Goal: Information Seeking & Learning: Understand process/instructions

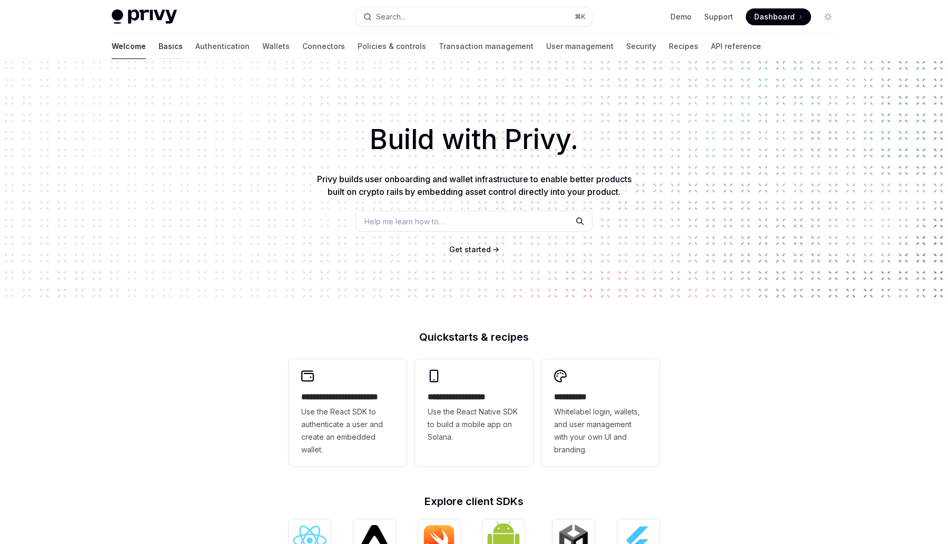
click at [158, 49] on link "Basics" at bounding box center [170, 46] width 24 height 25
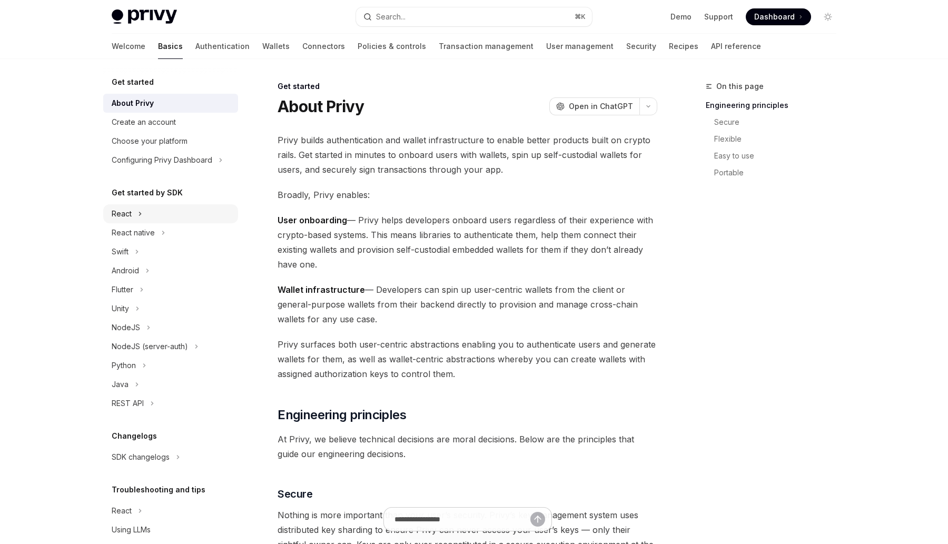
click at [178, 217] on div "React" at bounding box center [170, 213] width 135 height 19
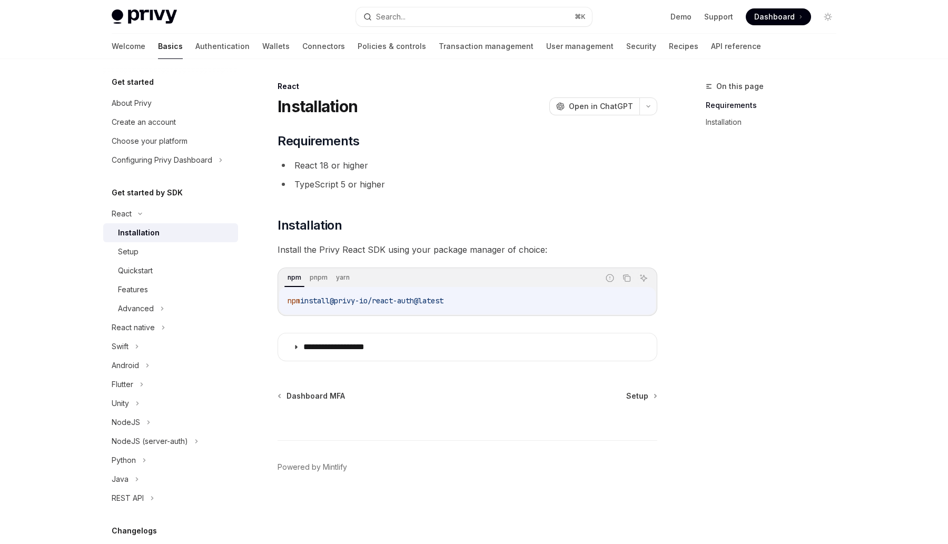
click at [470, 300] on code "npm install @privy-io/react-auth@latest" at bounding box center [467, 300] width 360 height 13
copy div "npm install @privy-io/react-auth@latest"
click at [642, 394] on span "Setup" at bounding box center [637, 396] width 22 height 11
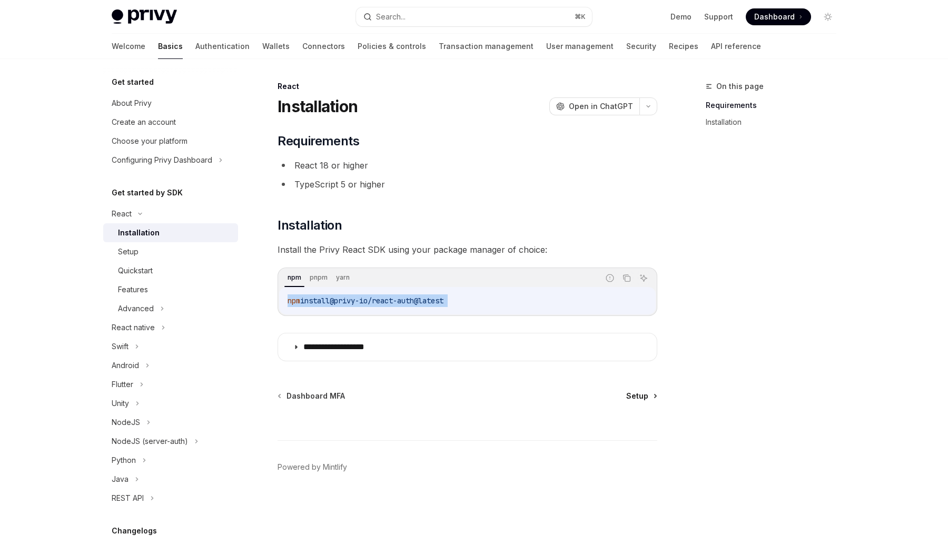
type textarea "*"
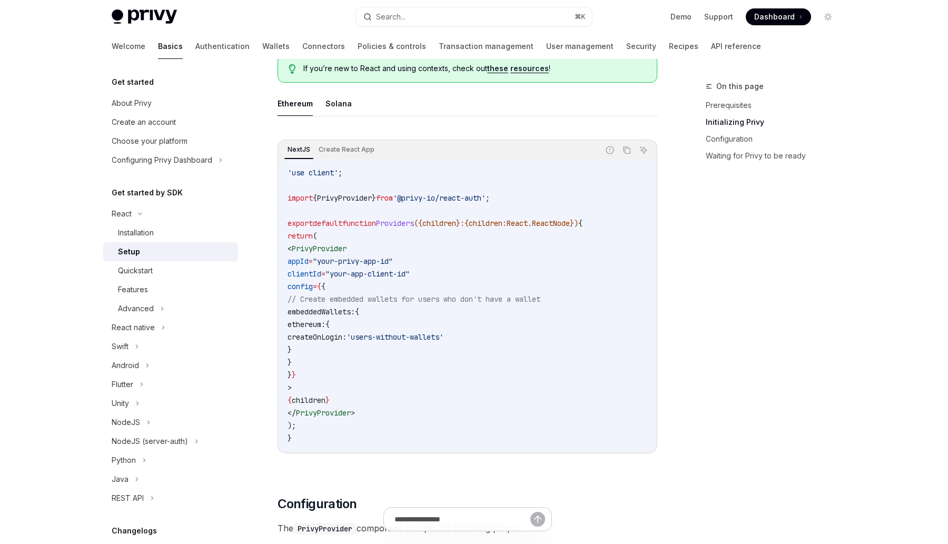
scroll to position [326, 0]
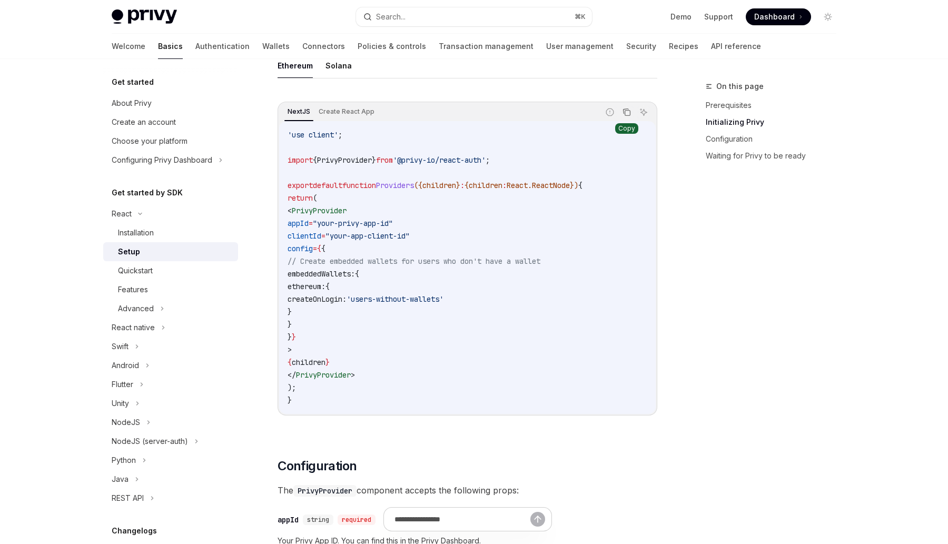
click at [626, 115] on icon "Copy the contents from the code block" at bounding box center [627, 113] width 5 height 5
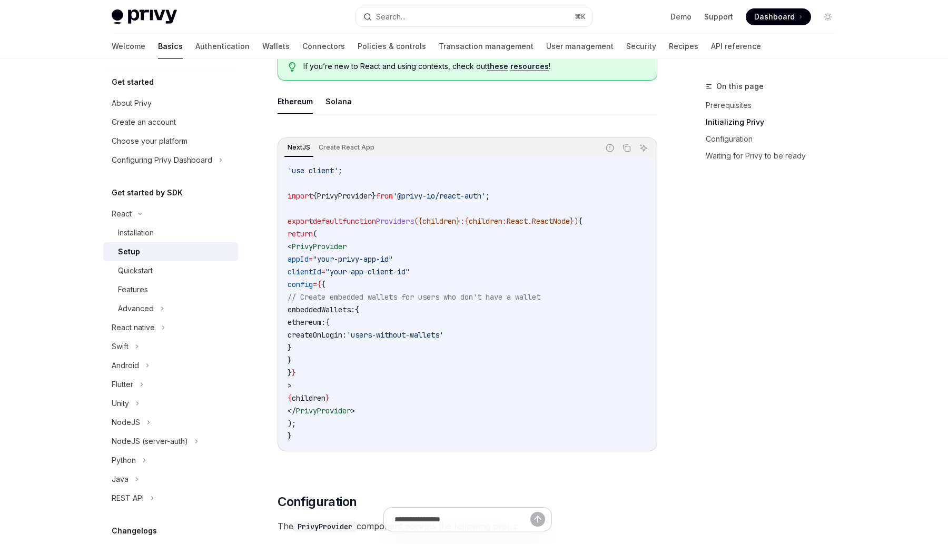
scroll to position [292, 0]
click at [642, 281] on code "'use client' ; import { PrivyProvider } from '@privy-io/react-auth' ; export de…" at bounding box center [467, 301] width 360 height 278
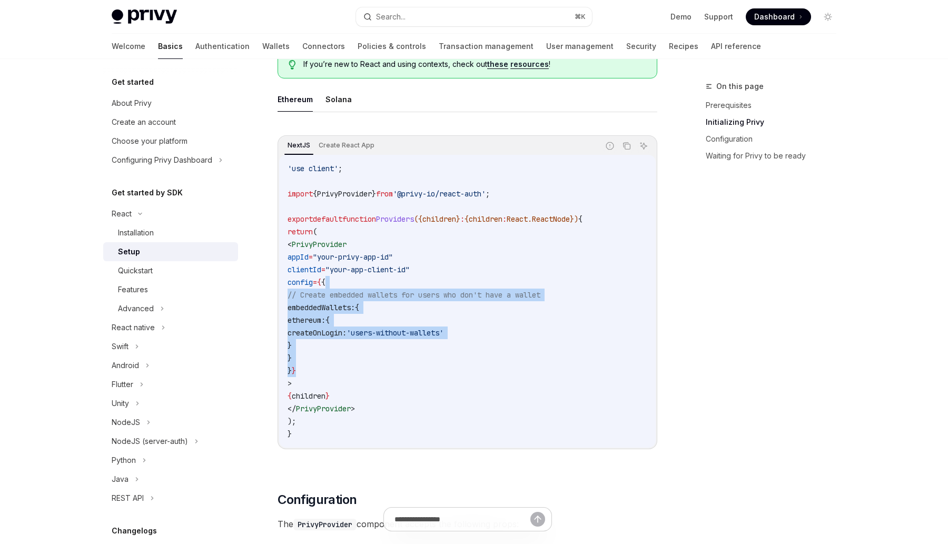
drag, startPoint x: 611, startPoint y: 370, endPoint x: 621, endPoint y: 280, distance: 91.2
click at [621, 279] on code "'use client' ; import { PrivyProvider } from '@privy-io/react-auth' ; export de…" at bounding box center [467, 301] width 360 height 278
click at [621, 280] on code "'use client' ; import { PrivyProvider } from '@privy-io/react-auth' ; export de…" at bounding box center [467, 301] width 360 height 278
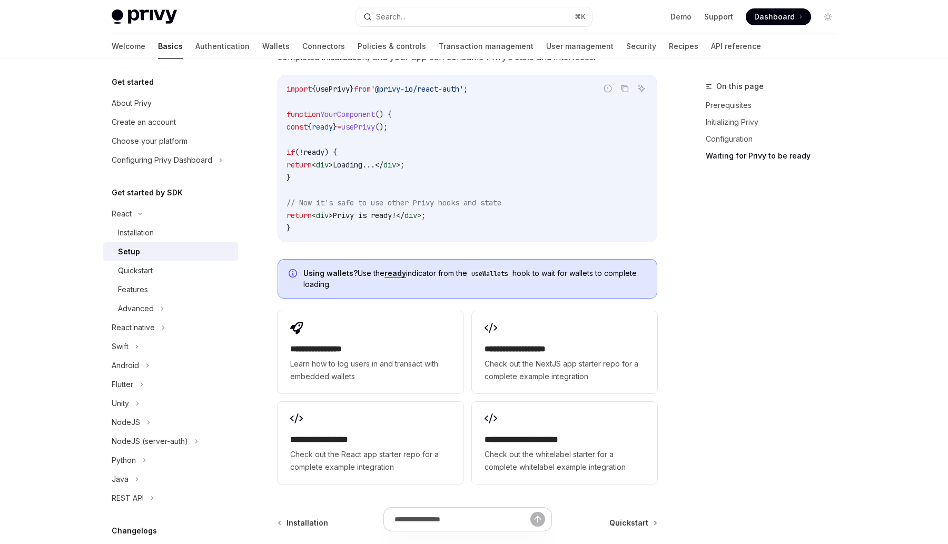
scroll to position [1281, 0]
